Goal: Check status

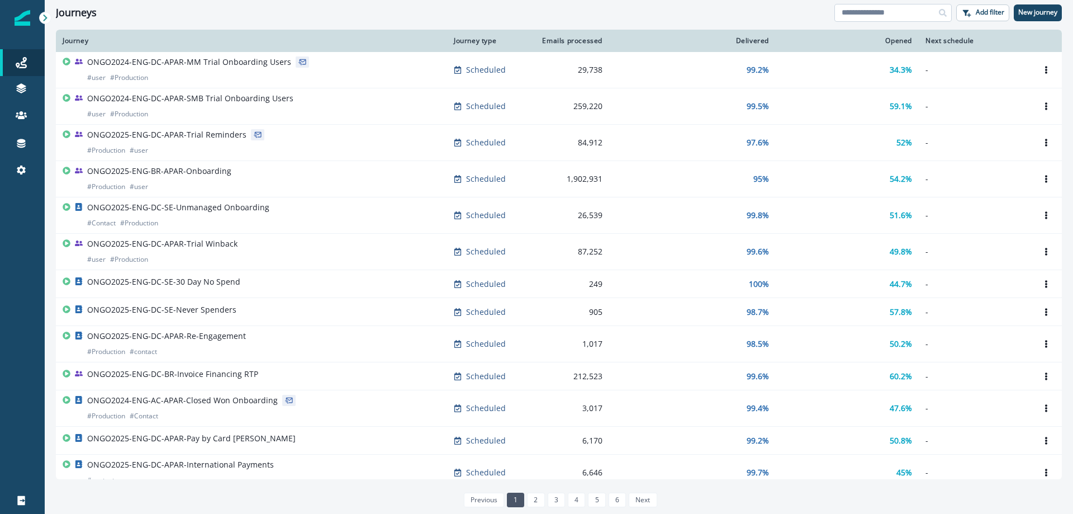
click at [928, 14] on input at bounding box center [893, 13] width 117 height 18
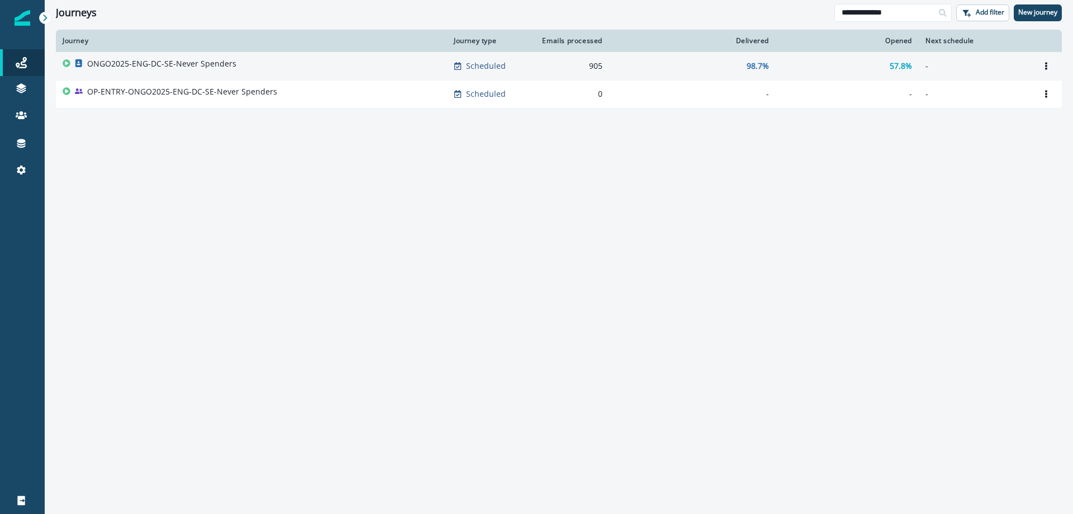
type input "**********"
click at [212, 64] on p "ONGO2025-ENG-DC-SE-Never Spenders" at bounding box center [161, 63] width 149 height 11
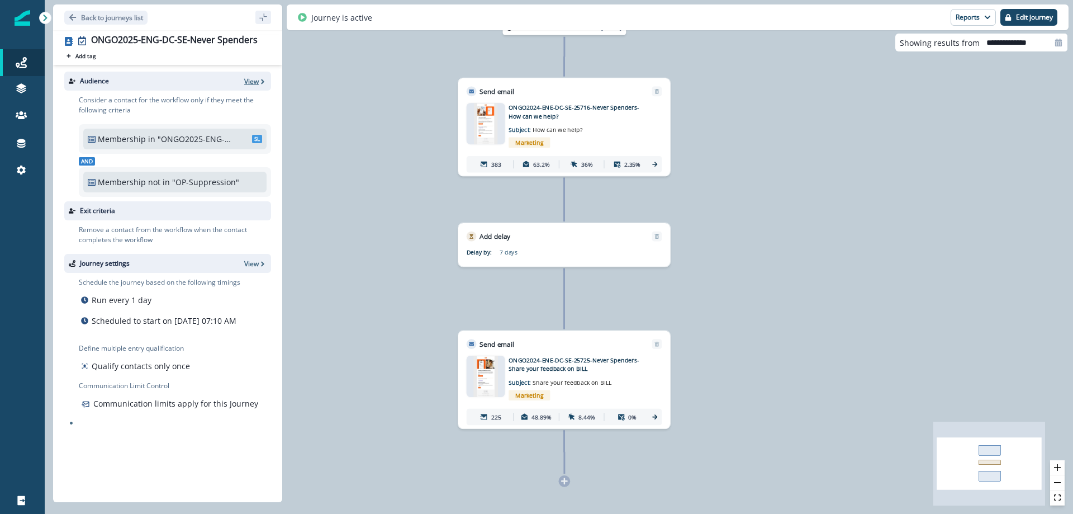
click at [255, 82] on p "View" at bounding box center [251, 82] width 15 height 10
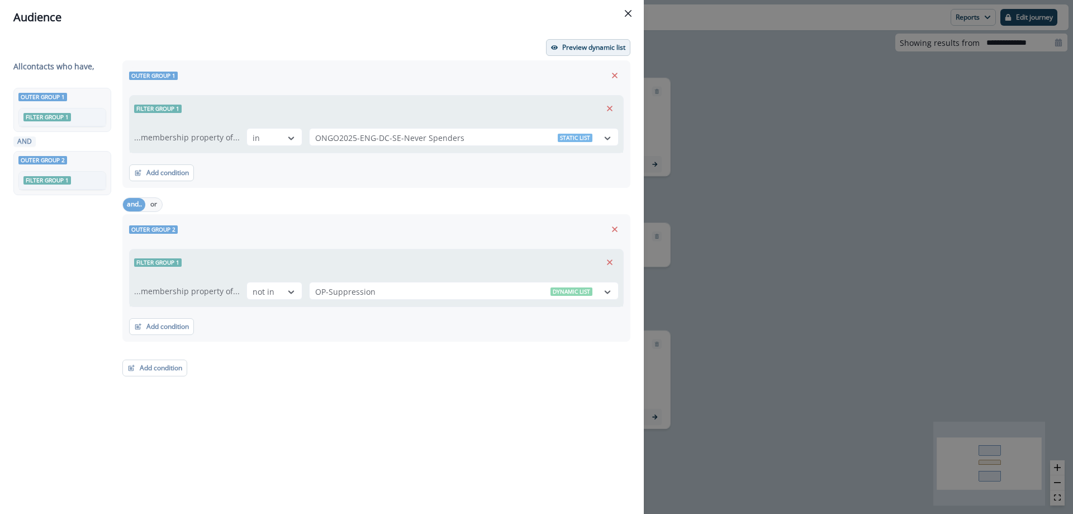
click at [610, 40] on button "Preview dynamic list" at bounding box center [588, 47] width 84 height 17
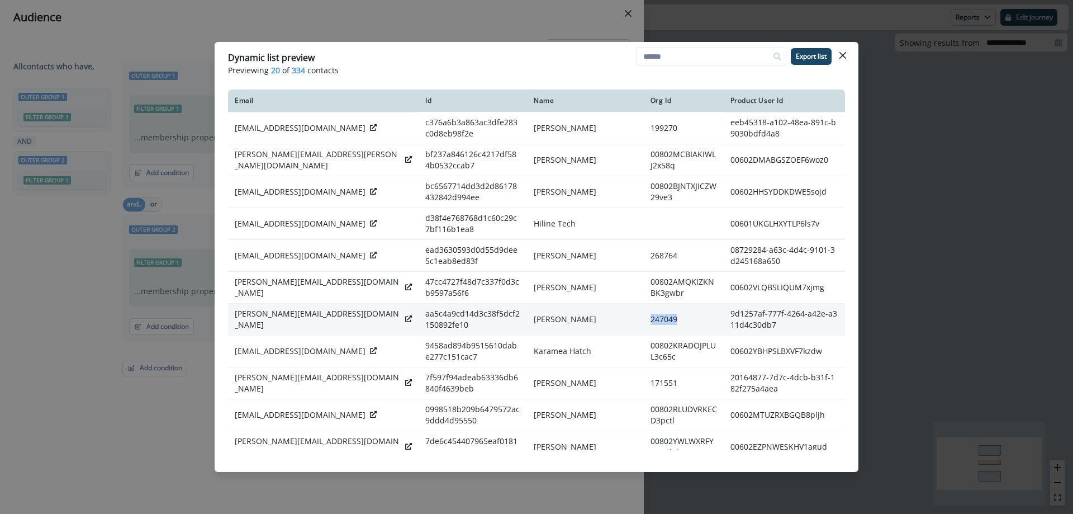
drag, startPoint x: 608, startPoint y: 321, endPoint x: 637, endPoint y: 321, distance: 29.1
click at [644, 321] on td "247049" at bounding box center [684, 319] width 80 height 32
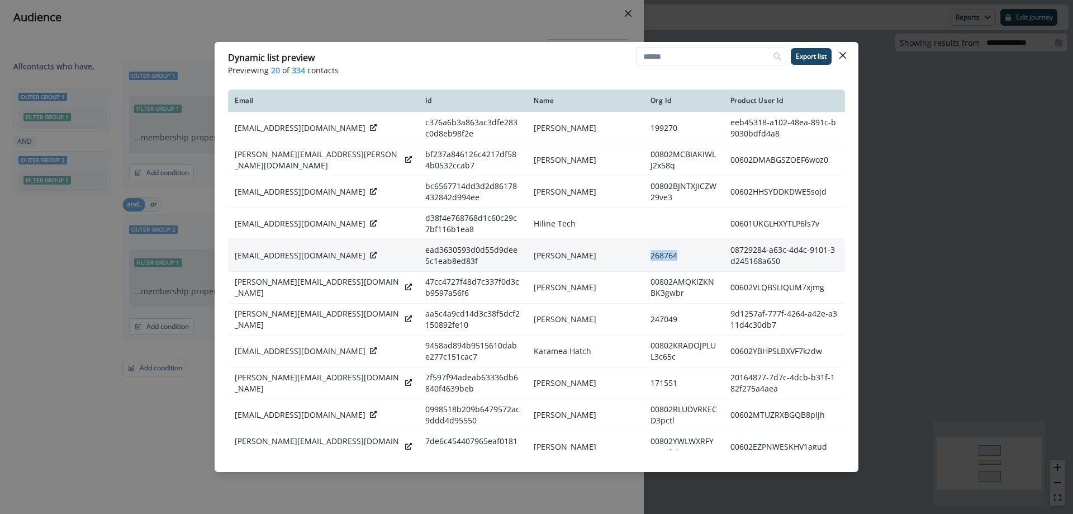
drag, startPoint x: 608, startPoint y: 255, endPoint x: 654, endPoint y: 257, distance: 45.3
click at [654, 257] on td "268764" at bounding box center [684, 255] width 80 height 32
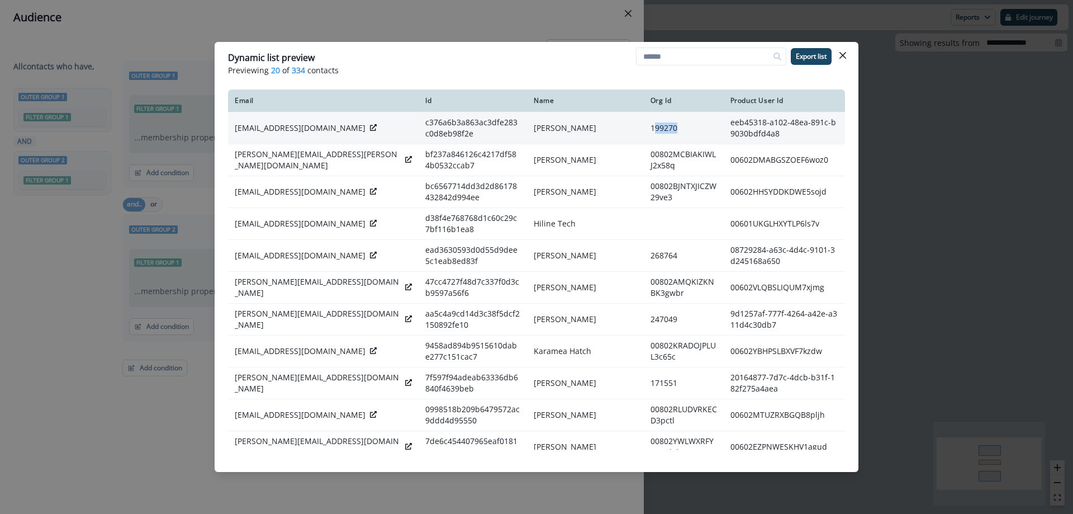
drag, startPoint x: 610, startPoint y: 128, endPoint x: 668, endPoint y: 122, distance: 57.9
click at [668, 122] on td "199270" at bounding box center [684, 128] width 80 height 32
click at [650, 126] on td "199270" at bounding box center [684, 128] width 80 height 32
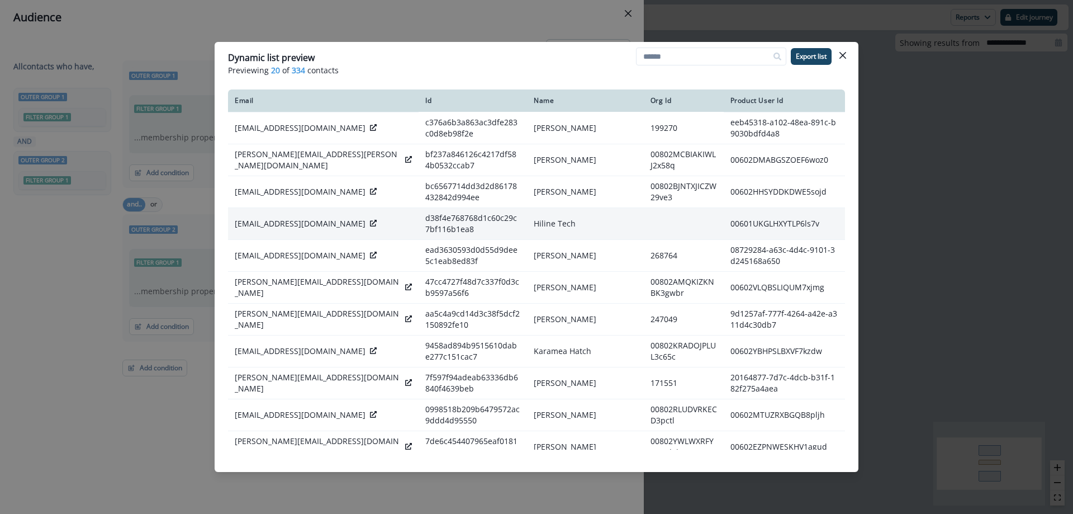
click at [644, 224] on td at bounding box center [684, 223] width 80 height 32
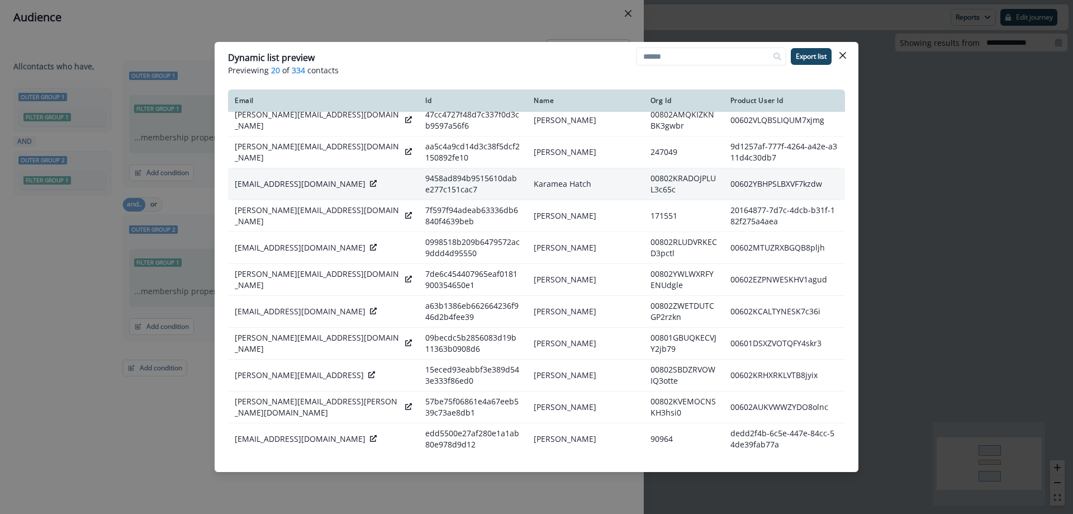
scroll to position [168, 0]
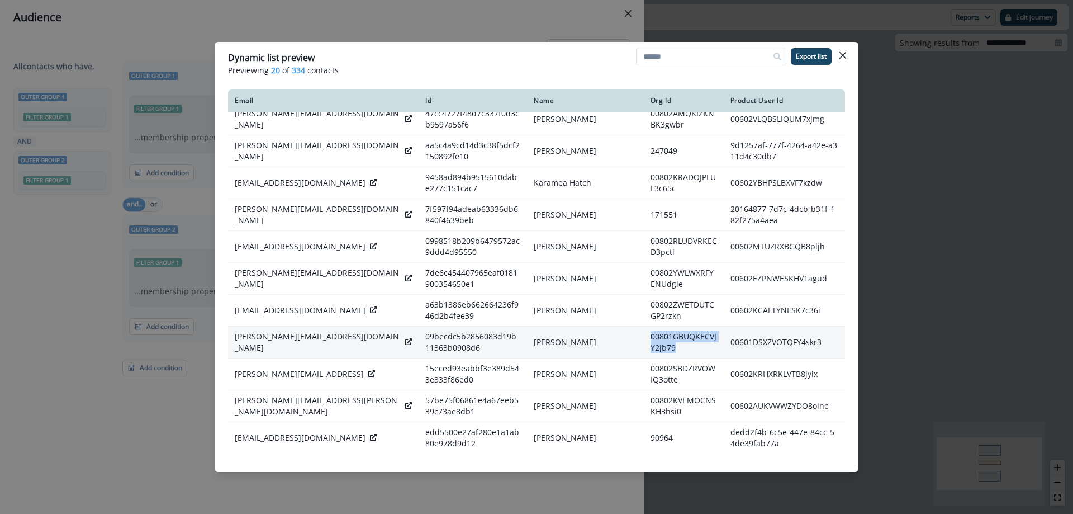
drag, startPoint x: 630, startPoint y: 347, endPoint x: 604, endPoint y: 338, distance: 27.4
click at [644, 338] on td "00801GBUQKECVJY2jb79" at bounding box center [684, 342] width 80 height 32
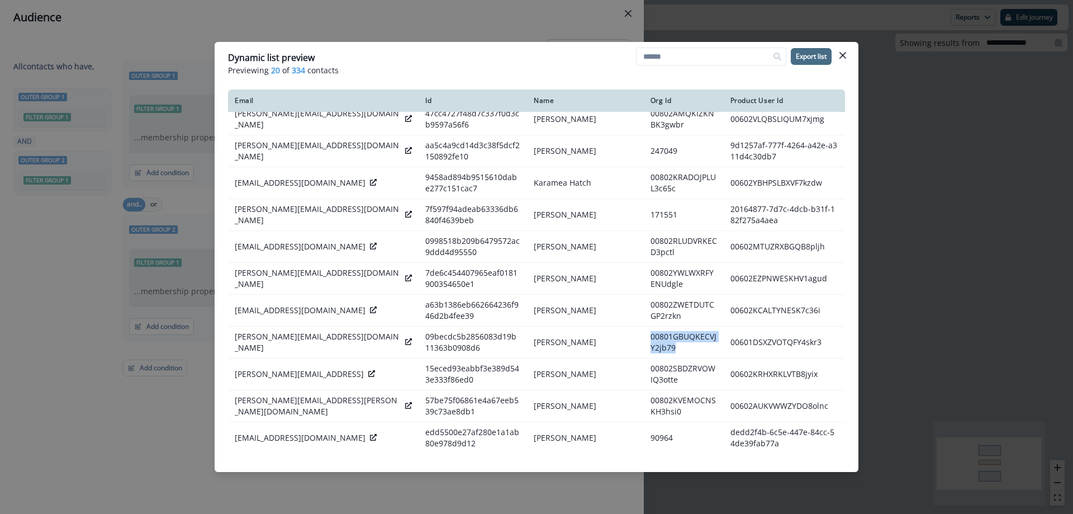
click at [809, 55] on p "Export list" at bounding box center [811, 57] width 31 height 8
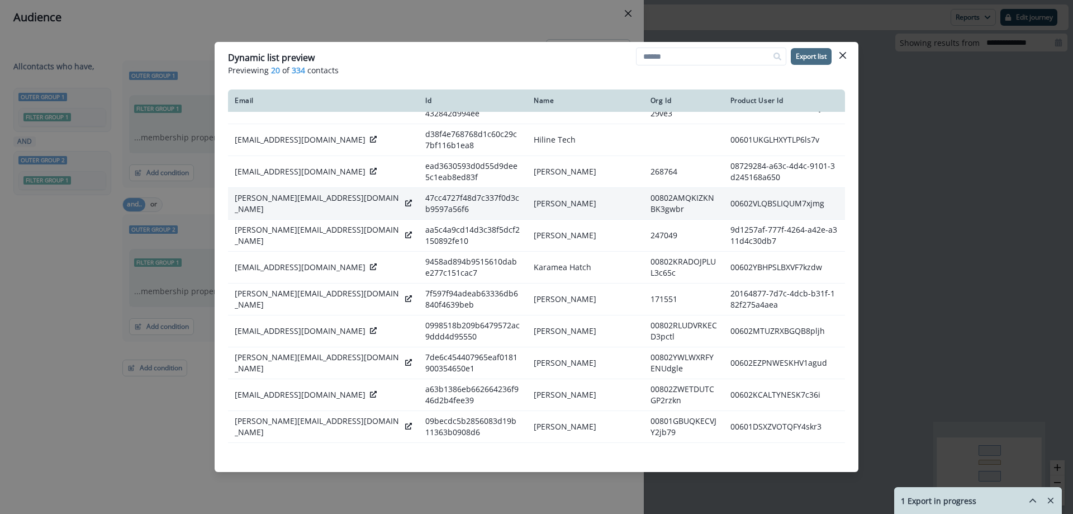
scroll to position [0, 0]
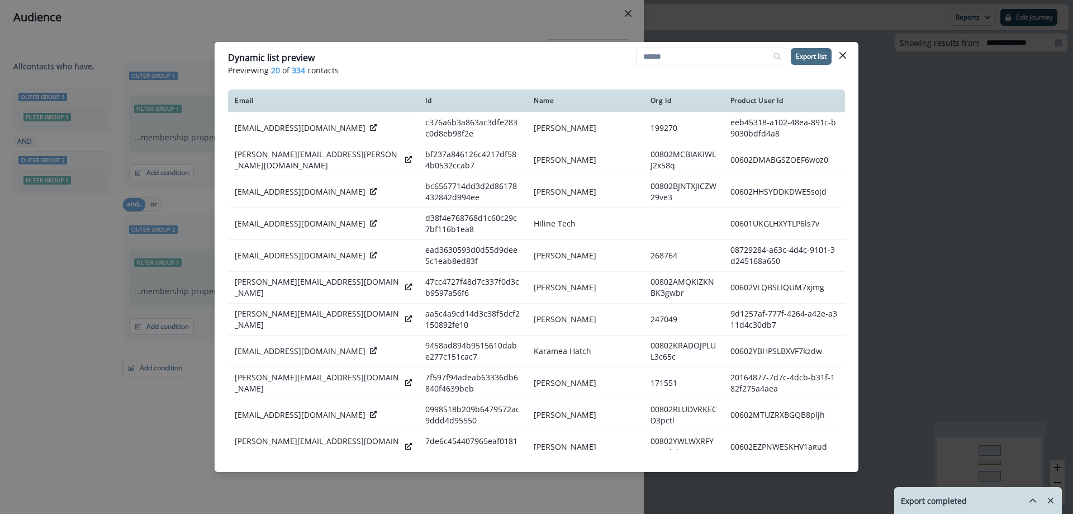
click at [981, 136] on div "Dynamic list preview Previewing 20 of 334 contacts Export list Email Id Name Or…" at bounding box center [536, 257] width 1073 height 514
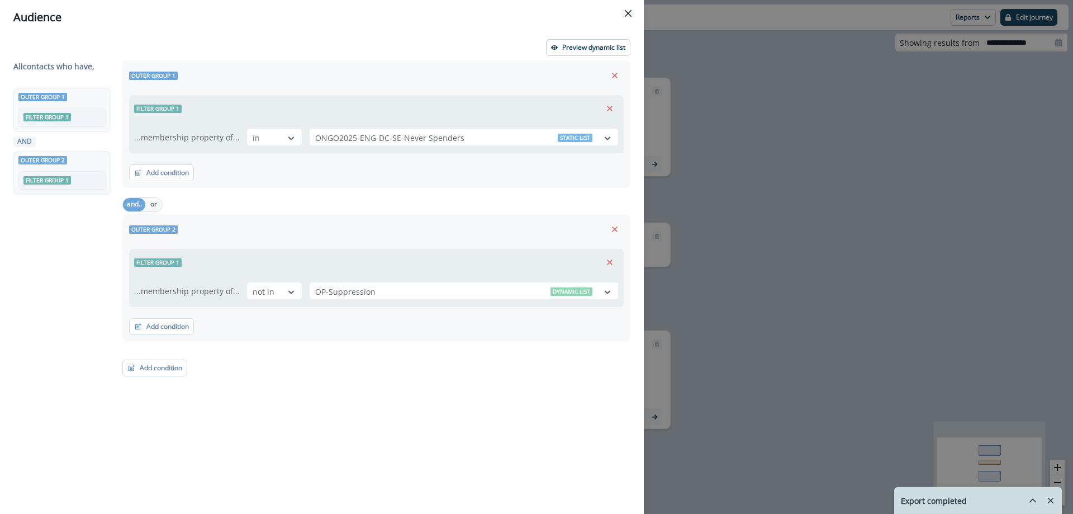
click at [287, 101] on div "All contact s who have, Outer group 1 Filter group 1 AND Outer group 2 Filter g…" at bounding box center [321, 266] width 617 height 413
click at [589, 137] on div "All contact s who have, Outer group 1 Filter group 1 AND Outer group 2 Filter g…" at bounding box center [321, 266] width 617 height 413
click at [631, 15] on icon "Close" at bounding box center [628, 13] width 7 height 7
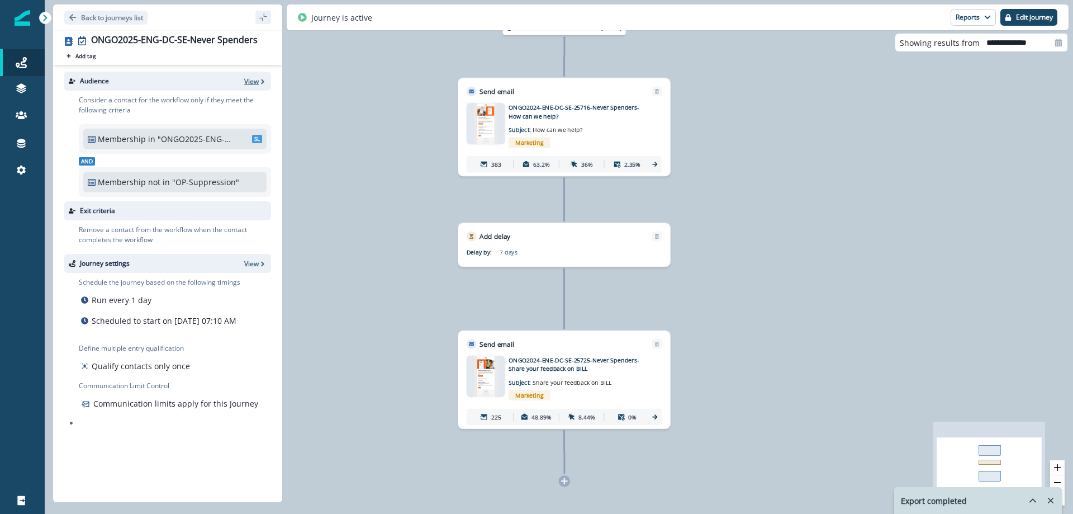
click at [252, 81] on p "View" at bounding box center [251, 82] width 15 height 10
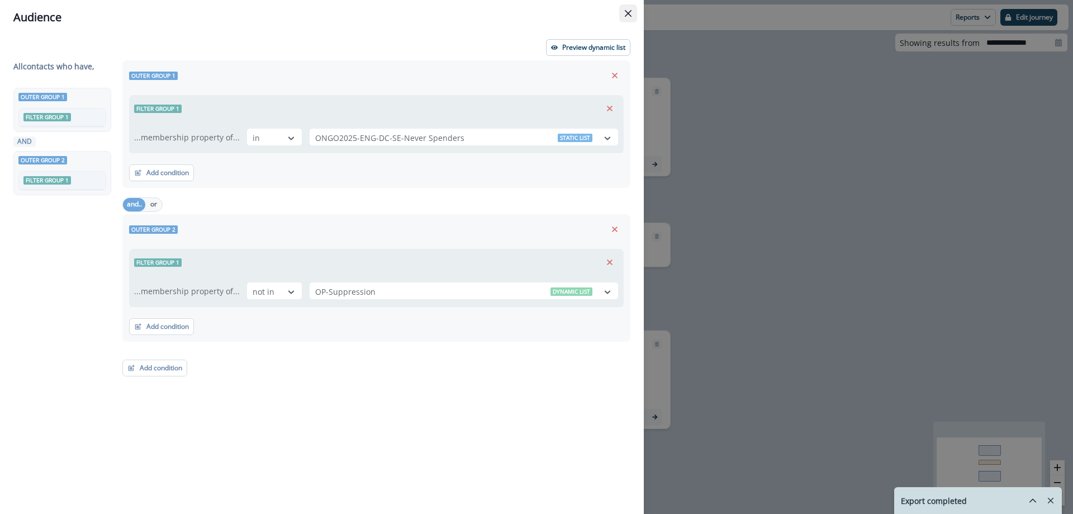
click at [627, 12] on icon "Close" at bounding box center [628, 13] width 7 height 7
